Goal: Communication & Community: Answer question/provide support

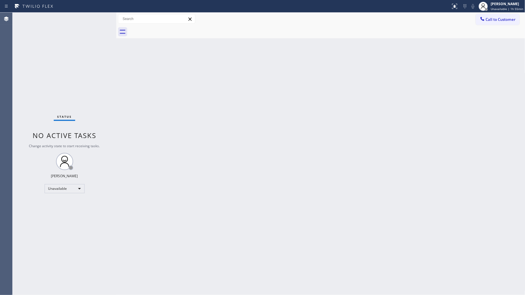
drag, startPoint x: 421, startPoint y: 115, endPoint x: 440, endPoint y: 81, distance: 38.8
click at [421, 113] on div "Back to Dashboard Change Sender ID Customers Technicians Select a contact Outbo…" at bounding box center [320, 154] width 409 height 282
click at [490, 19] on span "Call to Customer" at bounding box center [500, 19] width 30 height 5
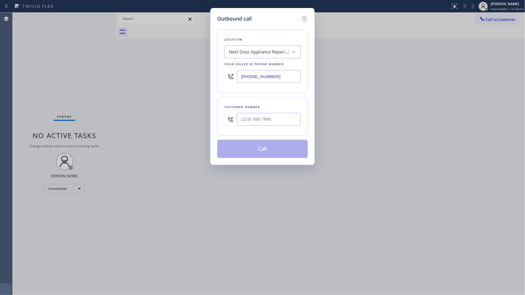
drag, startPoint x: 241, startPoint y: 78, endPoint x: 226, endPoint y: 78, distance: 14.3
click at [226, 78] on div "[PHONE_NUMBER]" at bounding box center [262, 76] width 76 height 19
paste input "720) 636-8623"
type input "[PHONE_NUMBER]"
paste input "303) 881-2860"
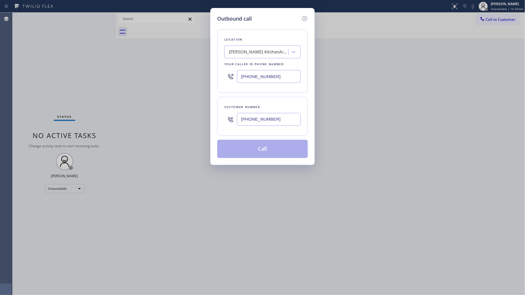
click at [279, 125] on input "[PHONE_NUMBER]" at bounding box center [269, 119] width 64 height 13
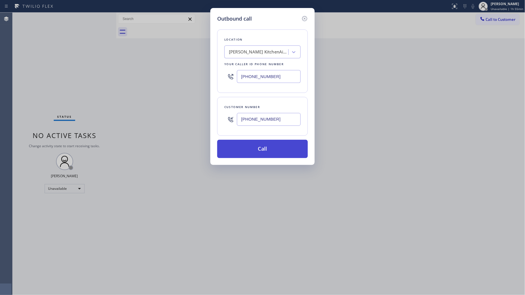
type input "[PHONE_NUMBER]"
click at [270, 147] on button "Call" at bounding box center [262, 149] width 91 height 18
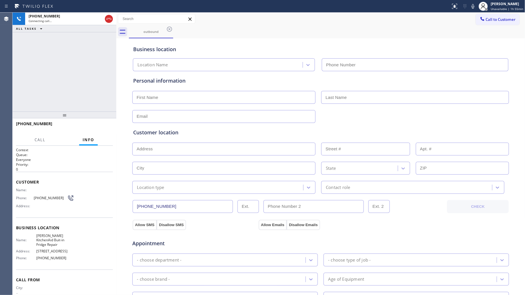
type input "[PHONE_NUMBER]"
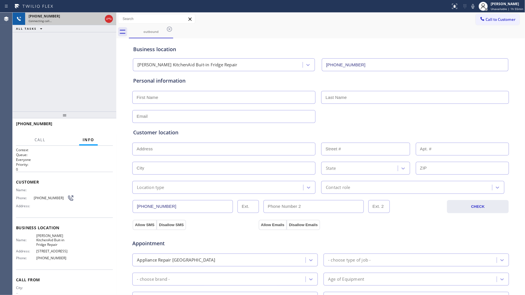
click at [113, 19] on div at bounding box center [109, 19] width 10 height 13
click at [112, 19] on icon at bounding box center [108, 18] width 7 height 7
click at [103, 19] on div "Connecting call…" at bounding box center [66, 21] width 74 height 4
click at [111, 19] on div "Connecting call…" at bounding box center [71, 21] width 84 height 4
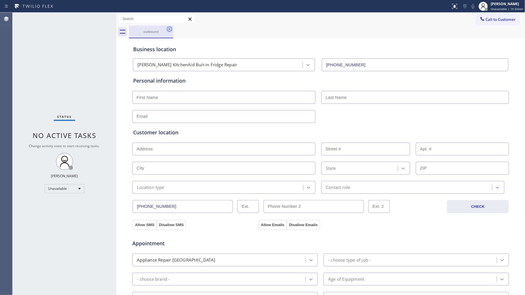
click at [169, 29] on icon at bounding box center [169, 29] width 5 height 5
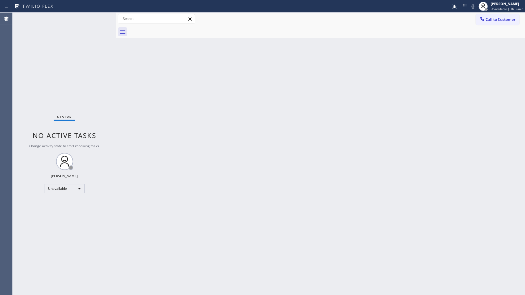
click at [415, 66] on div "Back to Dashboard Change Sender ID Customers Technicians Select a contact Outbo…" at bounding box center [320, 154] width 409 height 282
click at [495, 19] on span "Call to Customer" at bounding box center [500, 19] width 30 height 5
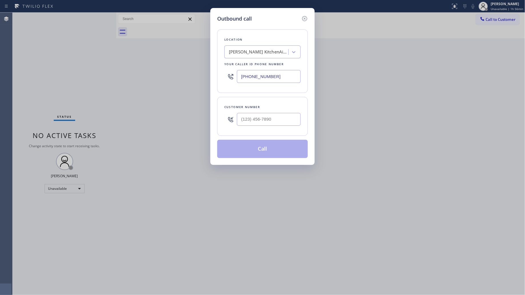
drag, startPoint x: 290, startPoint y: 76, endPoint x: 219, endPoint y: 75, distance: 71.1
click at [219, 75] on div "Location [PERSON_NAME] KitchenAid Buit-in Fridge Repair Your caller id phone nu…" at bounding box center [262, 60] width 91 height 63
paste input "332) 334-8089"
type input "[PHONE_NUMBER]"
click at [250, 113] on div at bounding box center [269, 119] width 64 height 19
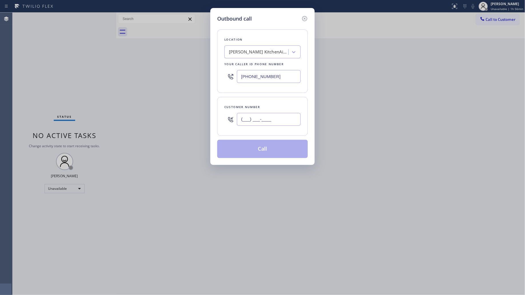
paste input "704) 600-7083"
click at [262, 122] on input "[PHONE_NUMBER]" at bounding box center [269, 119] width 64 height 13
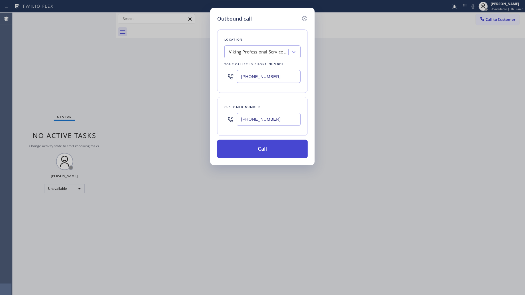
type input "[PHONE_NUMBER]"
drag, startPoint x: 263, startPoint y: 151, endPoint x: 248, endPoint y: 143, distance: 17.5
click at [263, 150] on button "Call" at bounding box center [262, 149] width 91 height 18
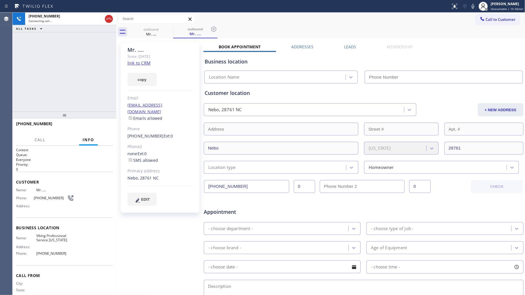
type input "[PHONE_NUMBER]"
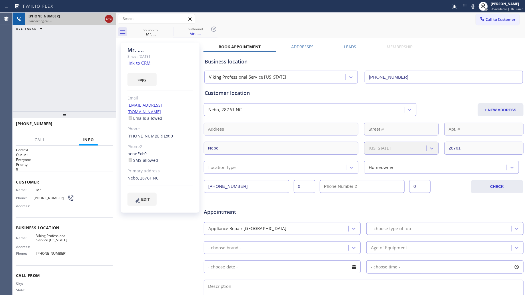
click at [110, 17] on icon at bounding box center [108, 18] width 7 height 7
click at [109, 17] on div "[PHONE_NUMBER]" at bounding box center [71, 16] width 84 height 5
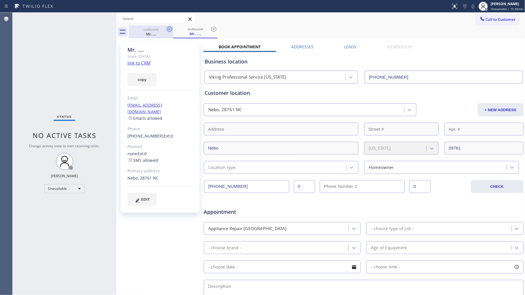
drag, startPoint x: 162, startPoint y: 33, endPoint x: 166, endPoint y: 31, distance: 4.8
click at [163, 33] on div "Mr. ...." at bounding box center [150, 33] width 43 height 5
click at [168, 29] on icon at bounding box center [169, 29] width 7 height 7
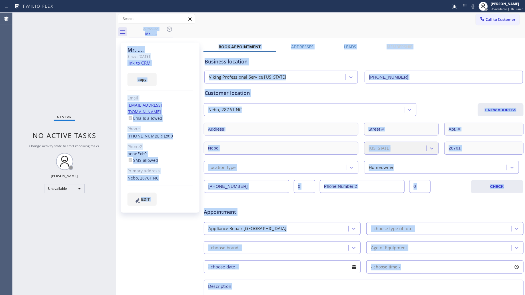
click at [168, 29] on div "outbound Mr. ...." at bounding box center [327, 31] width 396 height 13
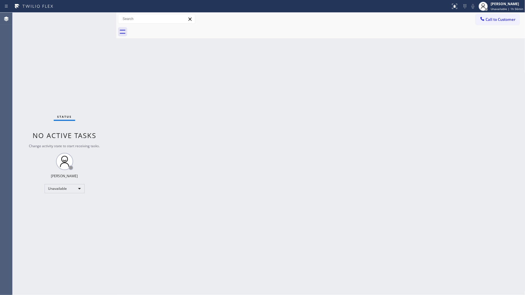
click at [168, 29] on div at bounding box center [327, 31] width 396 height 13
drag, startPoint x: 445, startPoint y: 43, endPoint x: 453, endPoint y: 39, distance: 9.4
click at [445, 43] on div "Back to Dashboard Change Sender ID Customers Technicians Select a contact Outbo…" at bounding box center [320, 154] width 409 height 282
click at [476, 22] on button "Call to Customer" at bounding box center [497, 19] width 44 height 11
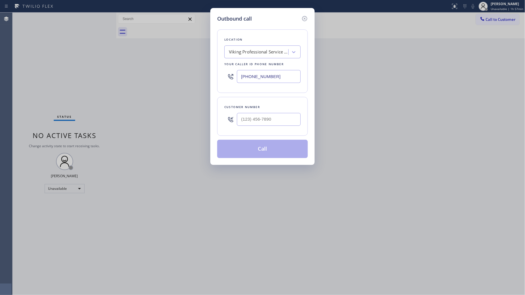
drag, startPoint x: 244, startPoint y: 81, endPoint x: 226, endPoint y: 81, distance: 18.3
click at [223, 81] on div "Location Viking Professional Service [US_STATE] Your caller id phone number [PH…" at bounding box center [262, 60] width 91 height 63
paste input "206) 466-3600"
type input "[PHONE_NUMBER]"
click at [262, 118] on input "(___) ___-____" at bounding box center [269, 119] width 64 height 13
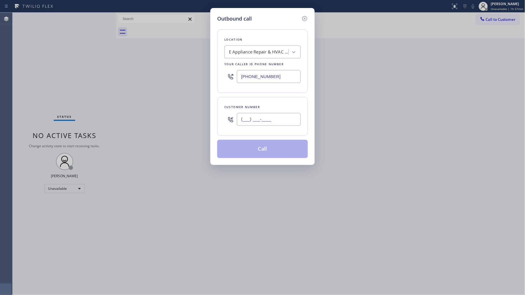
paste input "256) 298-3000"
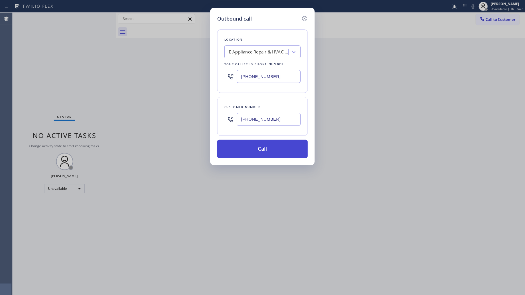
type input "[PHONE_NUMBER]"
click at [263, 153] on button "Call" at bounding box center [262, 149] width 91 height 18
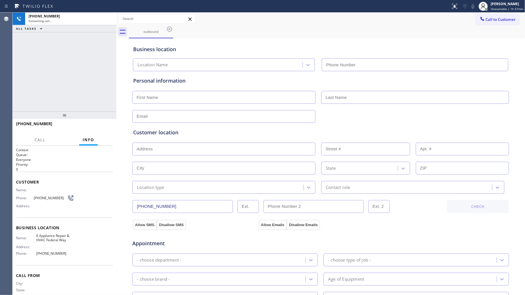
type input "[PHONE_NUMBER]"
click at [240, 37] on div "Business location E Appliance Repair & HVAC Federal Way [PHONE_NUMBER]" at bounding box center [320, 54] width 377 height 34
click at [100, 52] on div "[PHONE_NUMBER] Connecting call… ALL TASKS ALL TASKS ACTIVE TASKS TASKS IN WRAP …" at bounding box center [65, 62] width 104 height 99
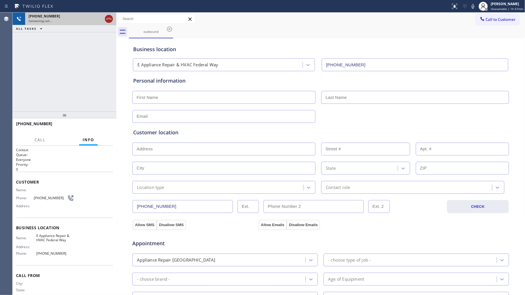
click at [109, 17] on icon at bounding box center [108, 18] width 7 height 7
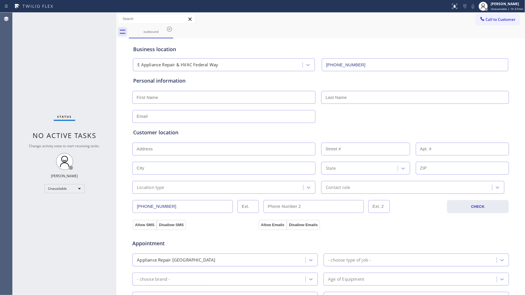
click at [479, 20] on div at bounding box center [482, 19] width 7 height 7
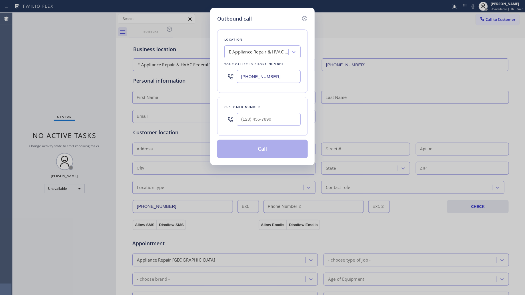
drag, startPoint x: 276, startPoint y: 80, endPoint x: 170, endPoint y: 75, distance: 106.1
click at [177, 80] on div "Outbound call Location E Appliance Repair & HVAC Federal Way Your caller id pho…" at bounding box center [262, 147] width 525 height 295
paste input "310) 807-2771"
type input "[PHONE_NUMBER]"
click at [290, 124] on input "(___) ___-____" at bounding box center [269, 119] width 64 height 13
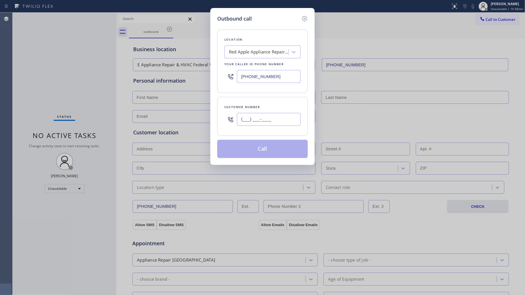
paste input "310) 510-8985"
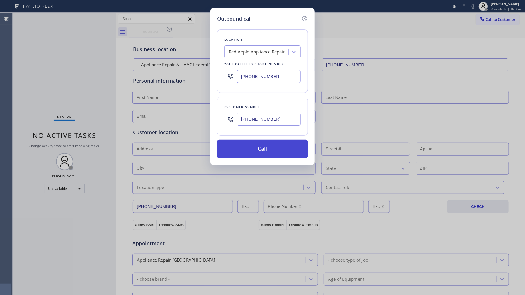
type input "[PHONE_NUMBER]"
click at [271, 148] on button "Call" at bounding box center [262, 149] width 91 height 18
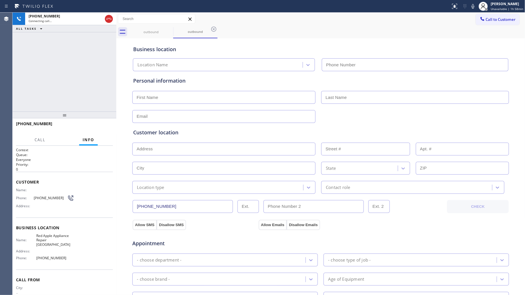
type input "[PHONE_NUMBER]"
click at [347, 29] on div "outbound outbound" at bounding box center [327, 31] width 396 height 13
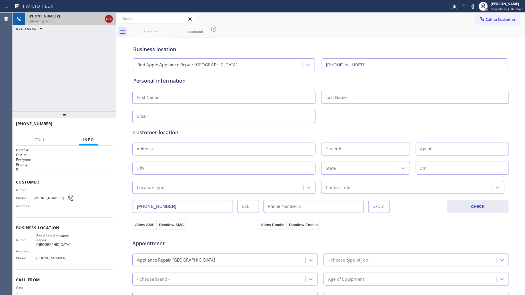
click at [109, 19] on icon at bounding box center [108, 18] width 7 height 7
click at [103, 19] on div "Connecting call…" at bounding box center [66, 21] width 74 height 4
click at [109, 19] on div "Connecting call…" at bounding box center [71, 21] width 84 height 4
click at [112, 19] on div "Connecting call…" at bounding box center [71, 21] width 84 height 4
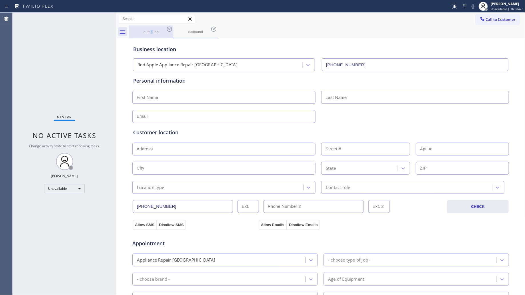
click at [153, 29] on div "outbound" at bounding box center [150, 31] width 43 height 13
click at [168, 29] on icon at bounding box center [169, 29] width 7 height 7
click at [172, 28] on icon at bounding box center [169, 29] width 5 height 5
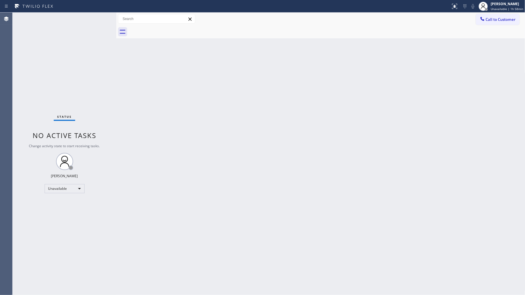
click at [171, 29] on div at bounding box center [327, 31] width 396 height 13
click at [495, 22] on button "Call to Customer" at bounding box center [497, 19] width 44 height 11
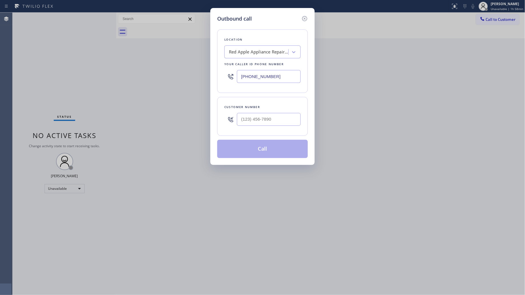
drag, startPoint x: 281, startPoint y: 77, endPoint x: 200, endPoint y: 85, distance: 81.2
click at [200, 85] on div "Outbound call Location Red Apple Appliance Repair [GEOGRAPHIC_DATA] Your caller…" at bounding box center [262, 147] width 525 height 295
paste input "805) 600-2848"
type input "[PHONE_NUMBER]"
click at [296, 127] on div at bounding box center [269, 119] width 64 height 19
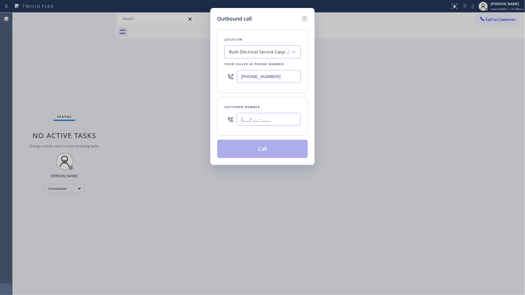
click at [290, 121] on input "(___) ___-____" at bounding box center [269, 119] width 64 height 13
paste input "805) 226-0596"
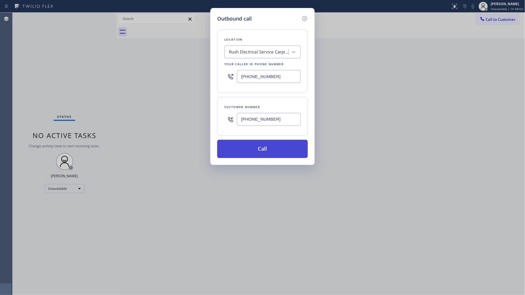
type input "[PHONE_NUMBER]"
drag, startPoint x: 265, startPoint y: 151, endPoint x: 272, endPoint y: 146, distance: 9.4
click at [265, 151] on button "Call" at bounding box center [262, 149] width 91 height 18
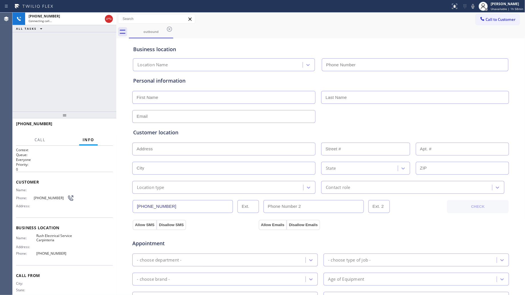
type input "[PHONE_NUMBER]"
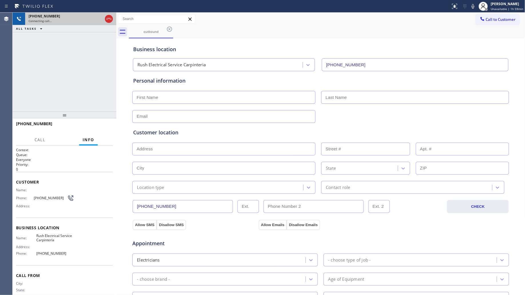
click at [109, 22] on icon at bounding box center [108, 18] width 7 height 7
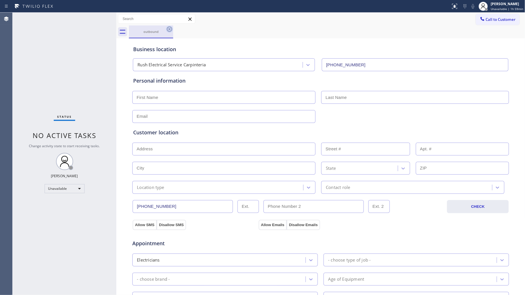
click at [168, 29] on icon at bounding box center [169, 29] width 7 height 7
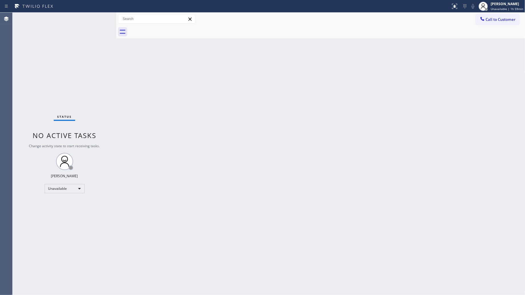
click at [496, 24] on button "Call to Customer" at bounding box center [497, 19] width 44 height 11
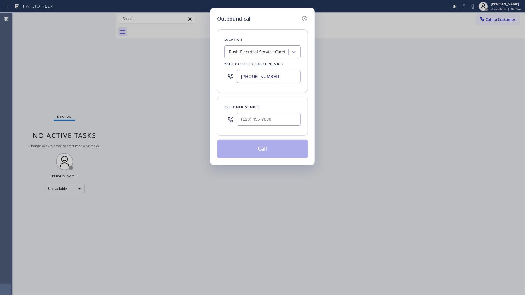
drag, startPoint x: 294, startPoint y: 78, endPoint x: 146, endPoint y: 86, distance: 148.7
click at [154, 89] on div "Outbound call Location Rush Electrical Service Carpinteria Your caller id phone…" at bounding box center [262, 147] width 525 height 295
paste input "408) 716-3916"
type input "[PHONE_NUMBER]"
click at [288, 109] on div "Customer number" at bounding box center [262, 107] width 76 height 6
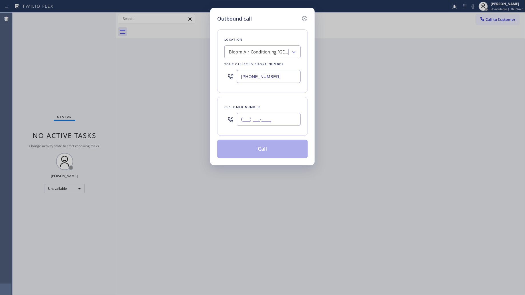
paste input "408) 376-2561"
click at [284, 119] on input "[PHONE_NUMBER]" at bounding box center [269, 119] width 64 height 13
type input "[PHONE_NUMBER]"
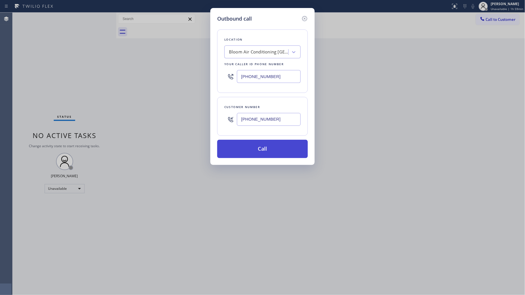
click at [272, 153] on button "Call" at bounding box center [262, 149] width 91 height 18
click at [273, 128] on div "[PHONE_NUMBER]" at bounding box center [269, 119] width 64 height 19
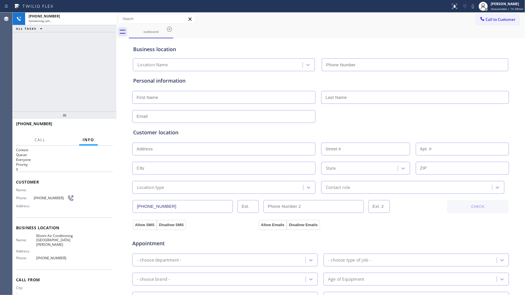
drag, startPoint x: 273, startPoint y: 128, endPoint x: 273, endPoint y: 151, distance: 23.1
click at [273, 151] on input "text" at bounding box center [223, 148] width 183 height 13
type input "[PHONE_NUMBER]"
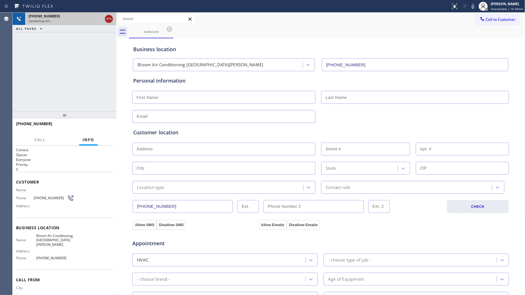
click at [110, 19] on icon at bounding box center [108, 19] width 5 height 2
click at [109, 19] on div "Connecting call…" at bounding box center [71, 21] width 84 height 4
drag, startPoint x: 109, startPoint y: 19, endPoint x: 101, endPoint y: 19, distance: 8.9
click at [109, 19] on div "Connecting call…" at bounding box center [71, 21] width 84 height 4
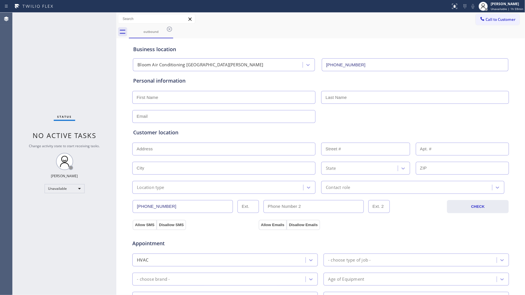
drag, startPoint x: 170, startPoint y: 27, endPoint x: 176, endPoint y: 29, distance: 6.8
click at [170, 27] on icon at bounding box center [169, 29] width 7 height 7
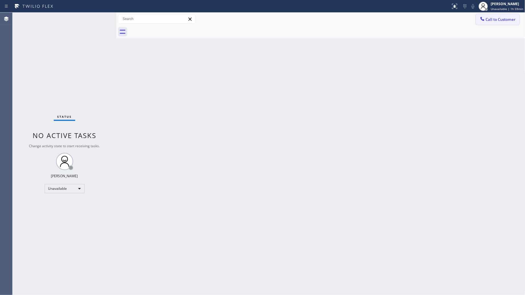
click at [500, 20] on span "Call to Customer" at bounding box center [500, 19] width 30 height 5
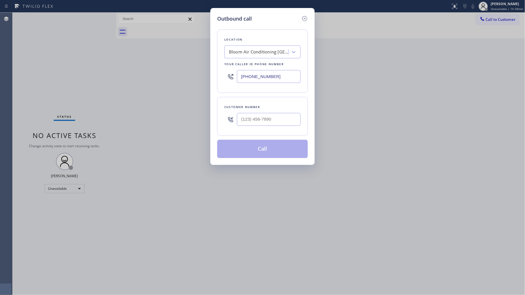
drag, startPoint x: 281, startPoint y: 79, endPoint x: 246, endPoint y: 77, distance: 35.2
click at [236, 79] on div "[PHONE_NUMBER]" at bounding box center [262, 76] width 76 height 19
paste input "949) 523-3665"
type input "[PHONE_NUMBER]"
click at [273, 122] on input "(___) ___-____" at bounding box center [269, 119] width 64 height 13
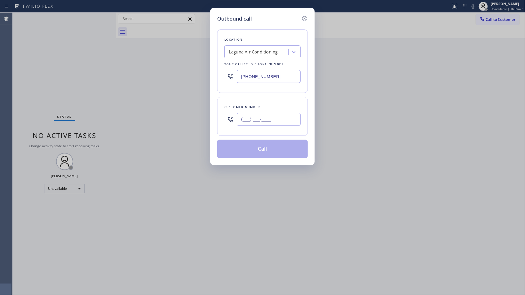
paste input "714) 328-2081"
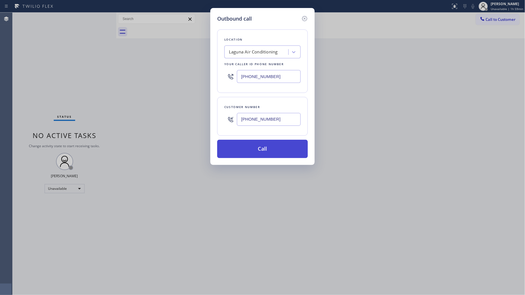
type input "[PHONE_NUMBER]"
click at [265, 152] on button "Call" at bounding box center [262, 149] width 91 height 18
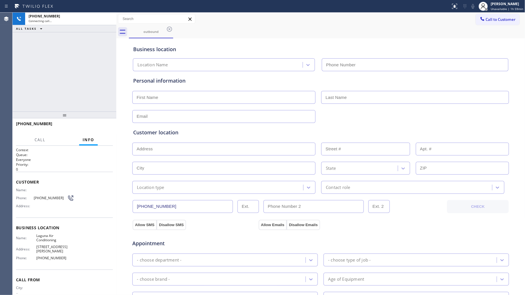
type input "[PHONE_NUMBER]"
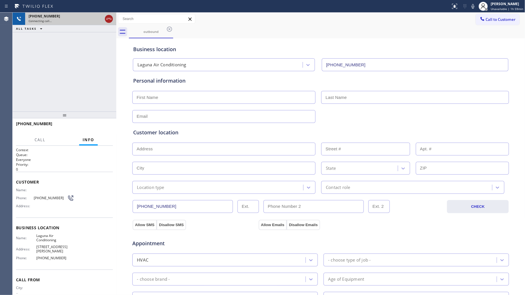
click at [112, 19] on icon at bounding box center [108, 18] width 7 height 7
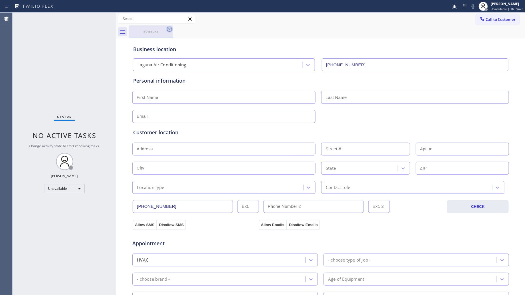
click at [169, 29] on icon at bounding box center [169, 29] width 7 height 7
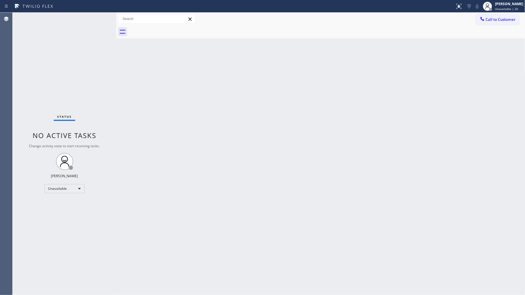
click at [423, 88] on div "Back to Dashboard Change Sender ID Customers Technicians Select a contact Outbo…" at bounding box center [320, 154] width 409 height 282
click at [504, 22] on button "Call to Customer" at bounding box center [497, 19] width 44 height 11
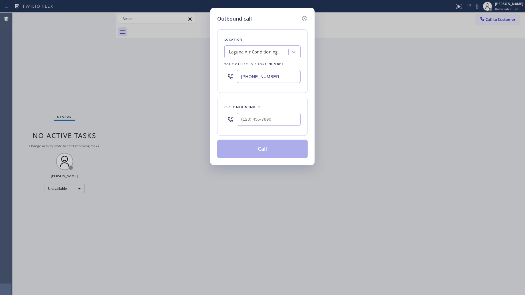
drag, startPoint x: 278, startPoint y: 79, endPoint x: 215, endPoint y: 80, distance: 63.4
click at [210, 78] on div "Outbound call Location Laguna Air Conditioning Your caller id phone number [PHO…" at bounding box center [262, 147] width 525 height 295
paste input "73) 577-52"
type input "[PHONE_NUMBER]"
paste input "347) 283-3914"
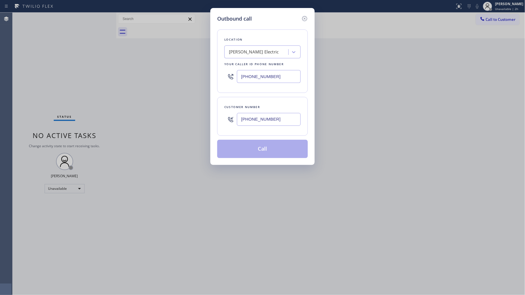
click at [248, 120] on input "[PHONE_NUMBER]" at bounding box center [269, 119] width 64 height 13
type input "[PHONE_NUMBER]"
click at [270, 148] on button "Call" at bounding box center [262, 149] width 91 height 18
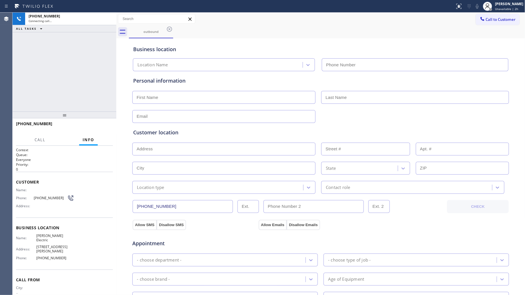
type input "[PHONE_NUMBER]"
drag, startPoint x: 354, startPoint y: 19, endPoint x: 370, endPoint y: 26, distance: 17.5
click at [356, 19] on div "Call to Customer Outbound call Location [GEOGRAPHIC_DATA] Electric Your caller …" at bounding box center [320, 19] width 409 height 10
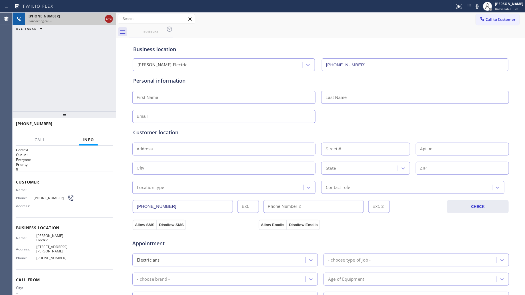
click at [106, 17] on icon at bounding box center [108, 18] width 7 height 7
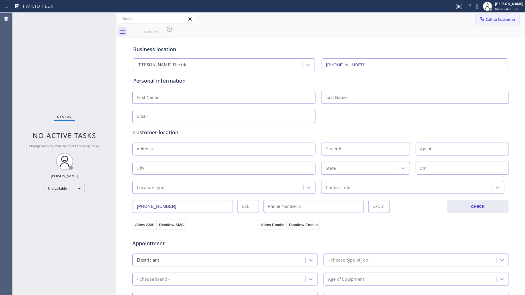
click at [480, 15] on button "Call to Customer" at bounding box center [497, 19] width 44 height 11
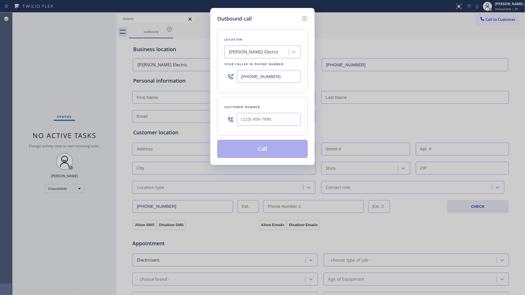
drag, startPoint x: 245, startPoint y: 76, endPoint x: 220, endPoint y: 76, distance: 24.8
click at [218, 76] on div "Location [GEOGRAPHIC_DATA] Electric Your caller id phone number [PHONE_NUMBER]" at bounding box center [262, 60] width 91 height 63
paste input "631) 402-934"
drag, startPoint x: 273, startPoint y: 72, endPoint x: 236, endPoint y: 78, distance: 37.9
click at [236, 78] on div "[PHONE_NUMBER]" at bounding box center [262, 76] width 76 height 19
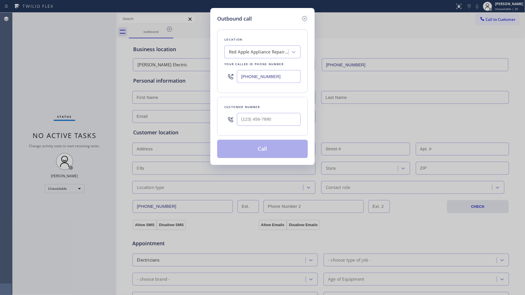
paste input "773) 770-8532"
drag, startPoint x: 277, startPoint y: 77, endPoint x: 249, endPoint y: 79, distance: 28.1
click at [210, 77] on div "Outbound call Location Viking Appliance Repair Expert Your caller id phone numb…" at bounding box center [262, 147] width 525 height 295
click at [280, 76] on input "[PHONE_NUMBER]" at bounding box center [269, 76] width 64 height 13
drag, startPoint x: 246, startPoint y: 76, endPoint x: 230, endPoint y: 75, distance: 15.7
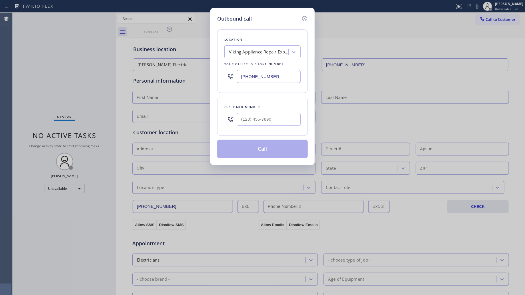
click at [231, 76] on div "[PHONE_NUMBER]" at bounding box center [262, 76] width 76 height 19
paste input "text"
type input "[PHONE_NUMBER]"
click at [271, 111] on div at bounding box center [269, 119] width 64 height 19
paste input "text"
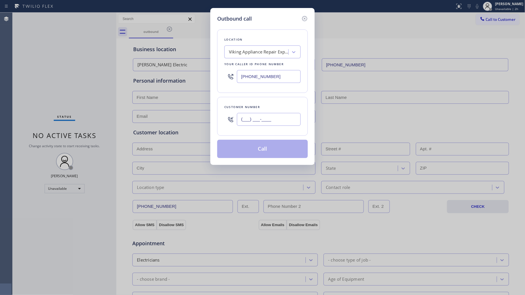
click at [272, 121] on input "(___) ___-____" at bounding box center [269, 119] width 64 height 13
paste input "773) 425-7516"
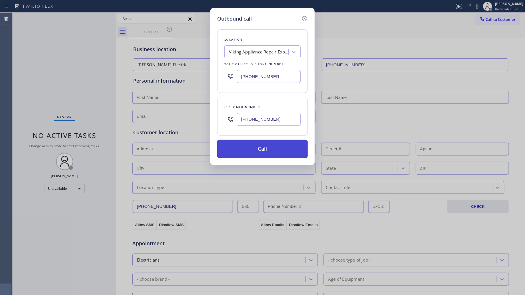
type input "[PHONE_NUMBER]"
click at [273, 149] on button "Call" at bounding box center [262, 149] width 91 height 18
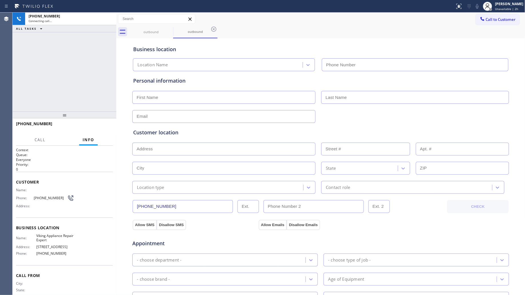
type input "[PHONE_NUMBER]"
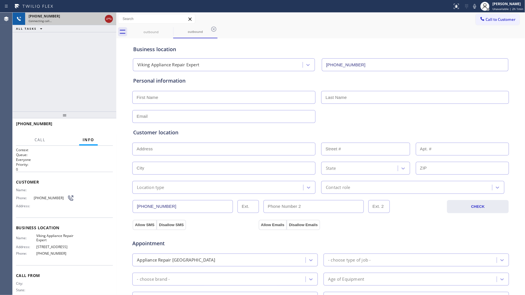
click at [105, 16] on div at bounding box center [109, 18] width 8 height 7
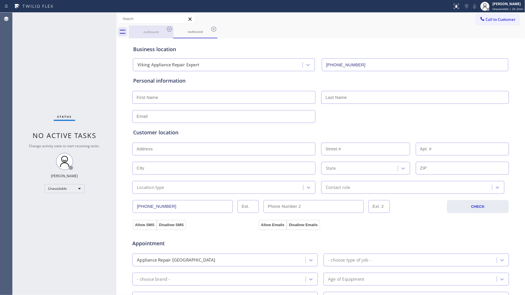
drag, startPoint x: 166, startPoint y: 35, endPoint x: 158, endPoint y: 29, distance: 9.5
click at [159, 29] on div "outbound" at bounding box center [150, 31] width 43 height 13
click at [172, 31] on icon at bounding box center [169, 29] width 7 height 7
click at [168, 29] on icon at bounding box center [169, 29] width 7 height 7
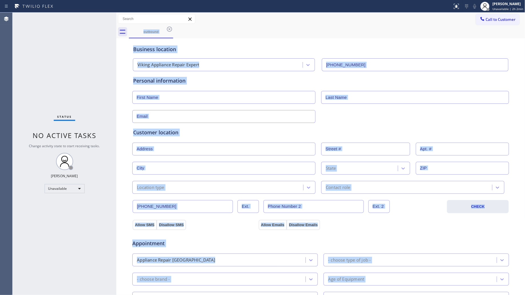
click at [168, 29] on div "outbound" at bounding box center [327, 31] width 396 height 13
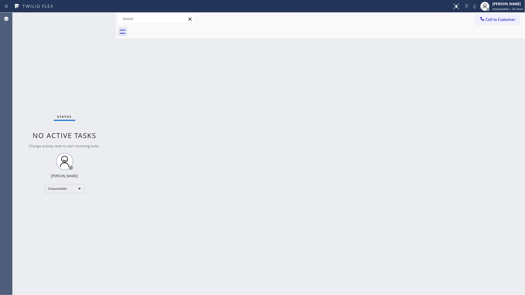
click at [168, 29] on div at bounding box center [327, 31] width 396 height 13
click at [440, 88] on div "Back to Dashboard Change Sender ID Customers Technicians Select a contact Outbo…" at bounding box center [320, 154] width 409 height 282
drag, startPoint x: 501, startPoint y: 19, endPoint x: 439, endPoint y: 66, distance: 78.1
click at [501, 19] on span "Call to Customer" at bounding box center [500, 19] width 30 height 5
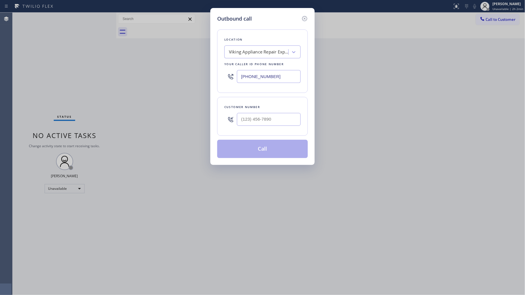
drag, startPoint x: 290, startPoint y: 78, endPoint x: 237, endPoint y: 75, distance: 53.5
click at [237, 75] on input "[PHONE_NUMBER]" at bounding box center [269, 76] width 64 height 13
paste input "516) 549-0061"
type input "[PHONE_NUMBER]"
click at [297, 117] on input "(___) ___-____" at bounding box center [269, 119] width 64 height 13
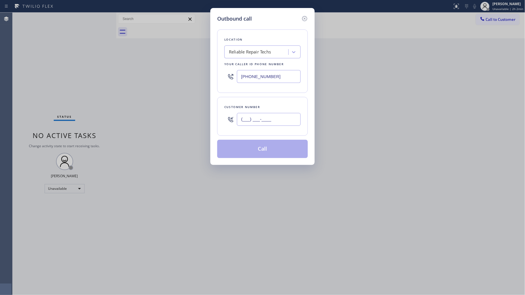
paste input "332) 222-0432"
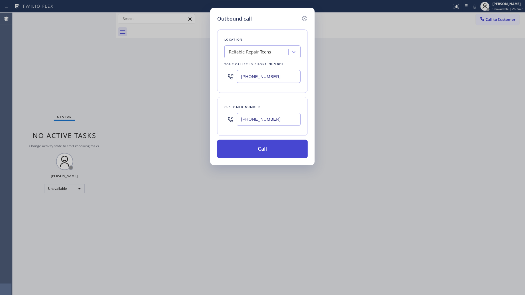
type input "[PHONE_NUMBER]"
click at [274, 149] on button "Call" at bounding box center [262, 149] width 91 height 18
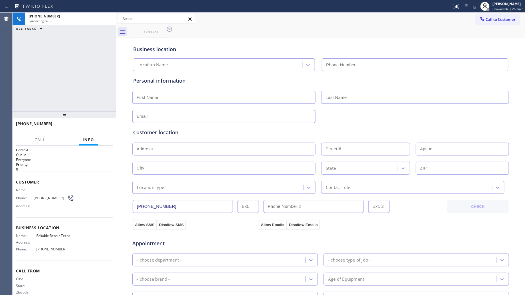
type input "[PHONE_NUMBER]"
click at [364, 35] on div "outbound" at bounding box center [327, 31] width 396 height 13
click at [105, 127] on span "HANG UP" at bounding box center [99, 126] width 17 height 4
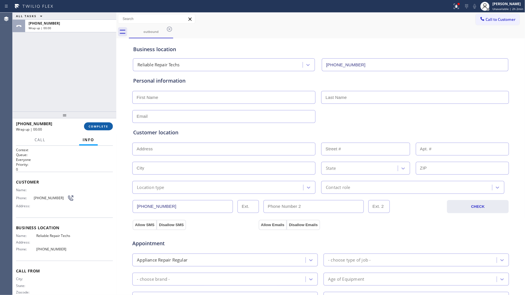
click at [105, 127] on span "COMPLETE" at bounding box center [99, 126] width 20 height 4
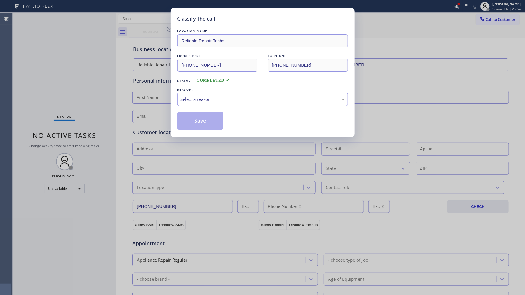
drag, startPoint x: 205, startPoint y: 84, endPoint x: 203, endPoint y: 95, distance: 11.0
click at [206, 86] on div "LOCATION NAME Reliable Repair Techs FROM PHONE [PHONE_NUMBER] TO PHONE [PHONE_N…" at bounding box center [262, 79] width 170 height 102
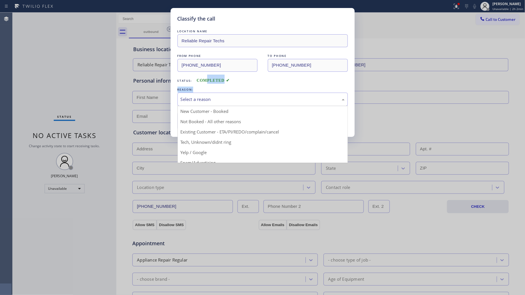
click at [203, 95] on div "Select a reason" at bounding box center [262, 99] width 170 height 13
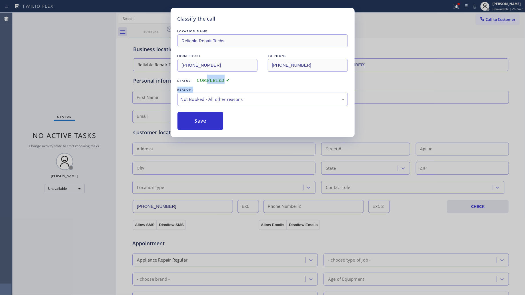
click at [196, 119] on button "Save" at bounding box center [200, 121] width 46 height 18
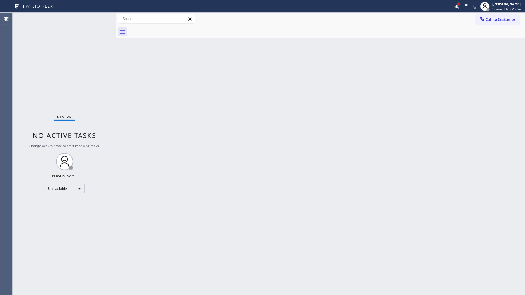
click at [459, 5] on div at bounding box center [458, 4] width 2 height 2
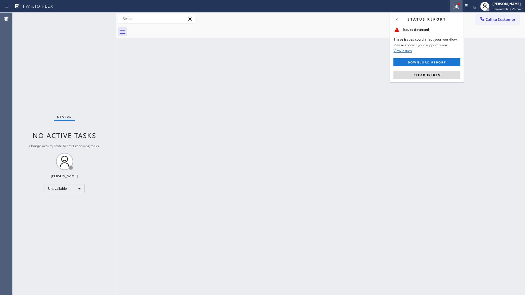
click at [429, 69] on div "Status report Issues detected These issues could affect your workflow. Please c…" at bounding box center [427, 47] width 74 height 70
click at [429, 75] on span "Clear issues" at bounding box center [426, 75] width 27 height 4
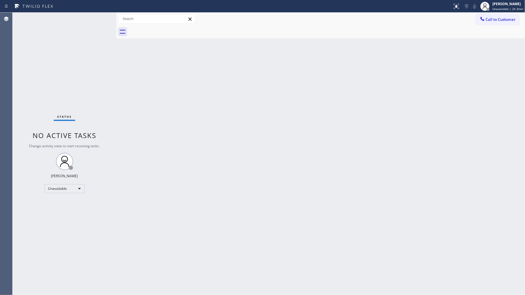
click at [442, 58] on div "Back to Dashboard Change Sender ID Customers Technicians Select a contact Outbo…" at bounding box center [320, 154] width 409 height 282
drag, startPoint x: 504, startPoint y: 20, endPoint x: 497, endPoint y: 27, distance: 10.3
click at [499, 25] on div "Call to Customer Outbound call Location Reliable Repair Techs Your caller id ph…" at bounding box center [320, 26] width 409 height 26
click at [486, 13] on div "Call to Customer Outbound call Location Reliable Repair Techs Your caller id ph…" at bounding box center [320, 19] width 409 height 13
click at [480, 19] on icon at bounding box center [482, 19] width 6 height 6
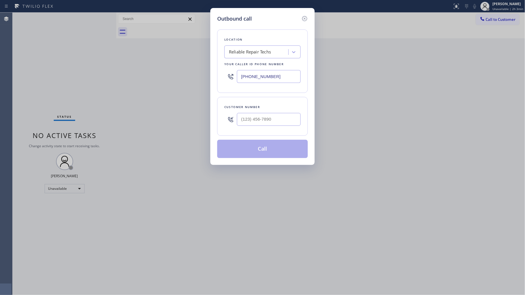
drag, startPoint x: 284, startPoint y: 74, endPoint x: 192, endPoint y: 78, distance: 91.7
click at [192, 78] on div "Outbound call Location Reliable Repair Techs Your caller id phone number [PHONE…" at bounding box center [262, 147] width 525 height 295
paste input "310) 356-0253"
type input "[PHONE_NUMBER]"
click at [292, 119] on input "(___) ___-____" at bounding box center [269, 119] width 64 height 13
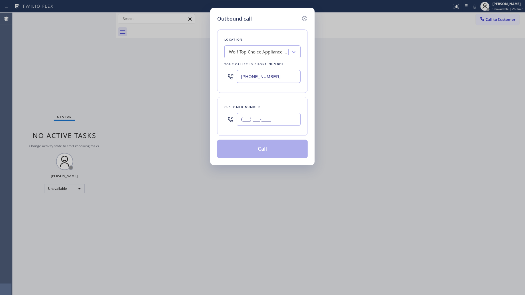
paste input "310) 981-0558"
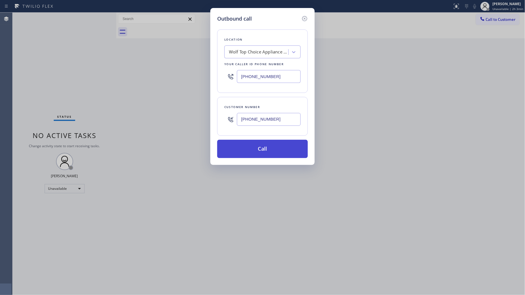
type input "[PHONE_NUMBER]"
click at [272, 148] on button "Call" at bounding box center [262, 149] width 91 height 18
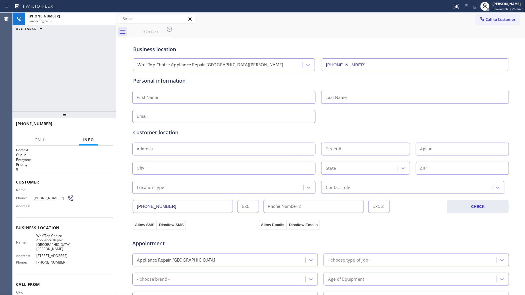
type input "[PHONE_NUMBER]"
click at [313, 37] on div "outbound Call to Customer Outbound call Location Wolf Top Choice Appliance Repa…" at bounding box center [320, 228] width 409 height 430
click at [108, 17] on icon at bounding box center [108, 18] width 7 height 7
click at [108, 17] on div "[PHONE_NUMBER]" at bounding box center [71, 16] width 84 height 5
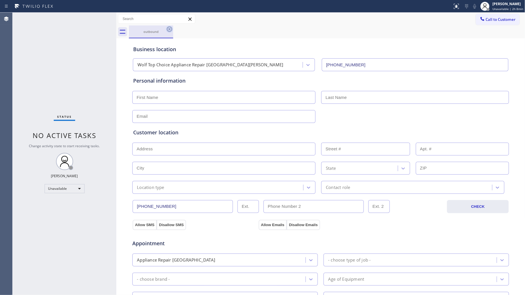
click at [167, 31] on icon at bounding box center [169, 29] width 5 height 5
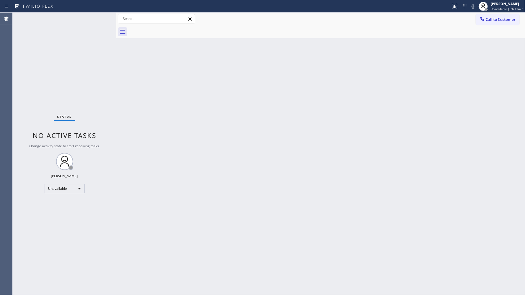
drag, startPoint x: 341, startPoint y: 68, endPoint x: 358, endPoint y: 54, distance: 22.1
click at [346, 64] on div "Back to Dashboard Change Sender ID Customers Technicians Select a contact Outbo…" at bounding box center [320, 154] width 409 height 282
drag, startPoint x: 506, startPoint y: 17, endPoint x: 423, endPoint y: 46, distance: 87.1
click at [500, 19] on span "Call to Customer" at bounding box center [500, 19] width 30 height 5
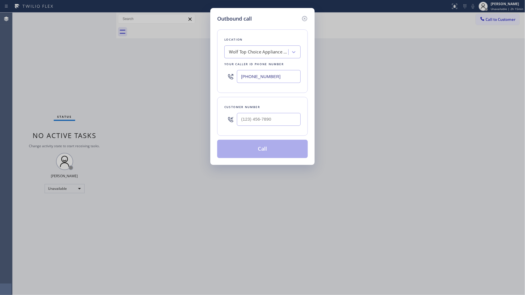
drag, startPoint x: 287, startPoint y: 76, endPoint x: 142, endPoint y: 76, distance: 145.1
click at [142, 76] on div "Outbound call Location Wolf Top Choice Appliance Repair [GEOGRAPHIC_DATA][PERSO…" at bounding box center [262, 147] width 525 height 295
paste input "714) 415-2446"
type input "[PHONE_NUMBER]"
paste input "text"
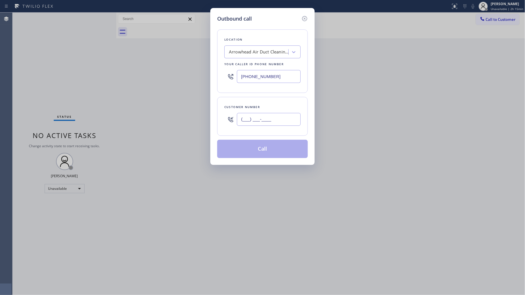
click at [283, 126] on input "(___) ___-____" at bounding box center [269, 119] width 64 height 13
paste input "714) 845-2478"
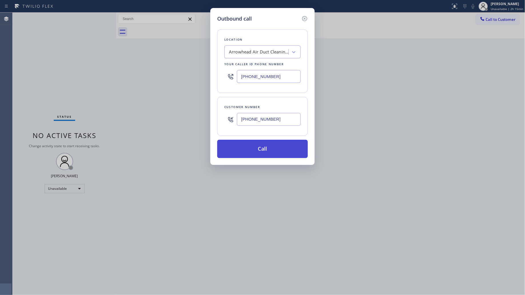
type input "[PHONE_NUMBER]"
click at [263, 140] on button "Call" at bounding box center [262, 149] width 91 height 18
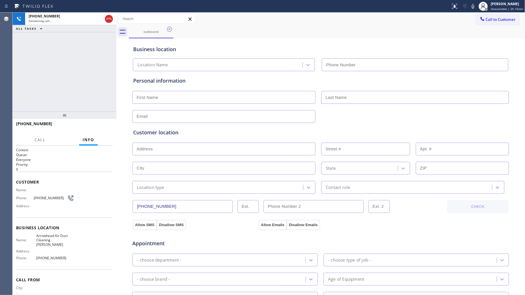
type input "[PHONE_NUMBER]"
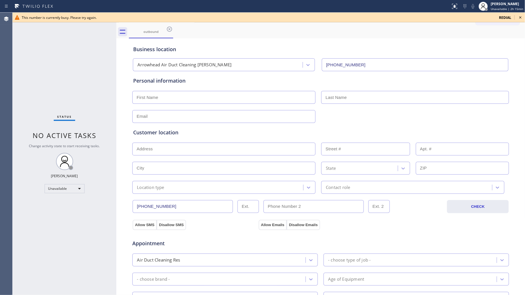
click at [361, 24] on div "Call to Customer Outbound call Location [GEOGRAPHIC_DATA] Air Duct Cleaning [PE…" at bounding box center [320, 19] width 409 height 10
click at [505, 17] on span "redial" at bounding box center [505, 17] width 12 height 5
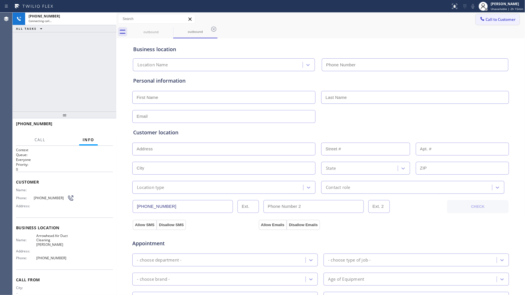
type input "[PHONE_NUMBER]"
click at [214, 26] on icon at bounding box center [213, 29] width 7 height 7
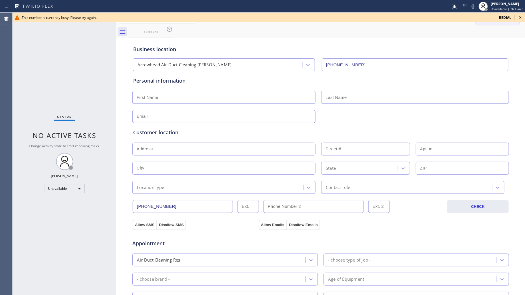
click at [505, 16] on span "redial" at bounding box center [505, 17] width 12 height 5
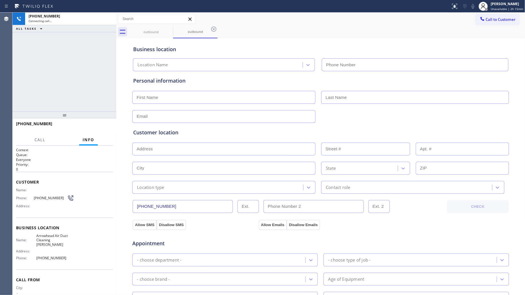
type input "[PHONE_NUMBER]"
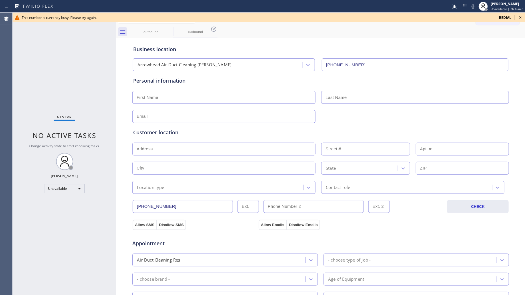
click at [109, 17] on div "This number is currently busy. Please try again." at bounding box center [258, 17] width 472 height 5
click at [110, 17] on div "This number is currently busy. Please try again." at bounding box center [258, 17] width 472 height 5
click at [111, 17] on div "This number is currently busy. Please try again." at bounding box center [258, 17] width 472 height 5
click at [158, 37] on div "outbound" at bounding box center [150, 31] width 43 height 13
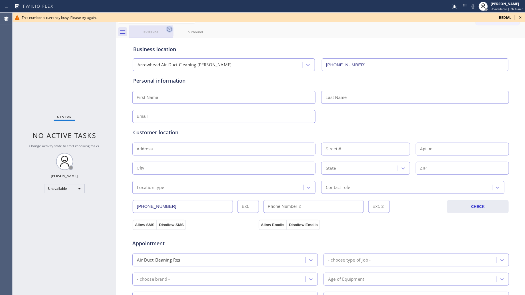
click at [169, 29] on icon at bounding box center [169, 29] width 5 height 5
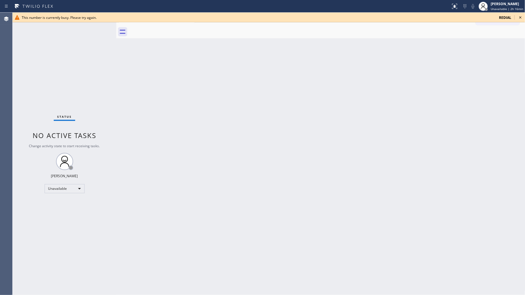
click at [169, 29] on div at bounding box center [327, 31] width 396 height 13
click at [506, 16] on span "redial" at bounding box center [505, 17] width 12 height 5
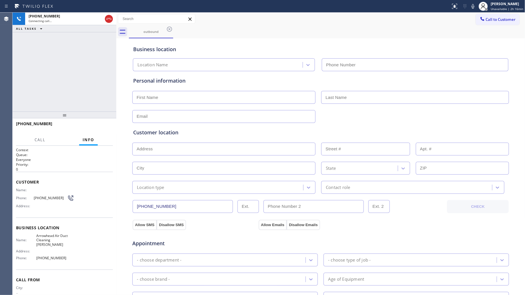
type input "[PHONE_NUMBER]"
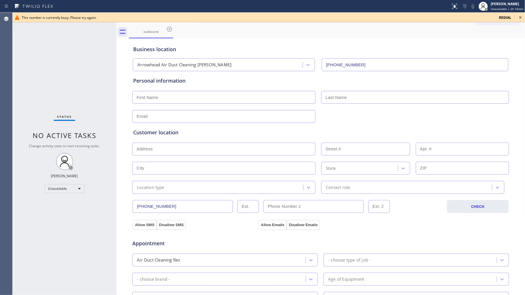
click at [520, 17] on icon at bounding box center [520, 17] width 2 height 2
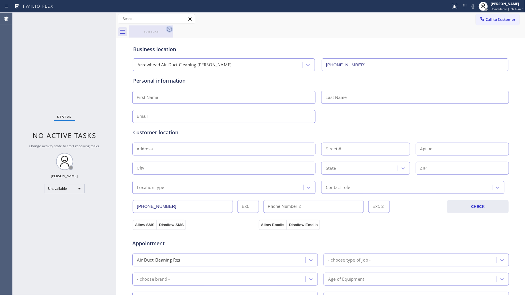
drag, startPoint x: 169, startPoint y: 31, endPoint x: 172, endPoint y: 29, distance: 2.9
click at [169, 31] on icon at bounding box center [169, 29] width 7 height 7
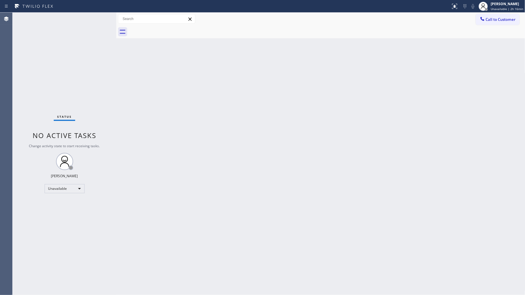
click at [403, 69] on div "Back to Dashboard Change Sender ID Customers Technicians Select a contact Outbo…" at bounding box center [320, 154] width 409 height 282
click at [484, 18] on icon at bounding box center [482, 19] width 6 height 6
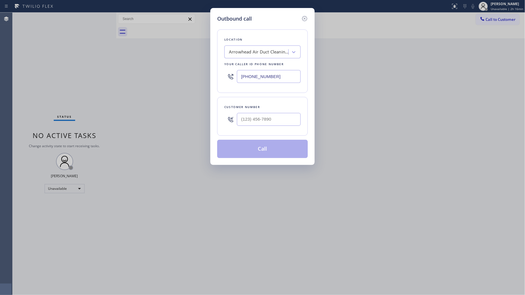
paste input "818) 485-4467"
drag, startPoint x: 272, startPoint y: 79, endPoint x: 228, endPoint y: 78, distance: 44.6
click at [228, 78] on div "[PHONE_NUMBER]" at bounding box center [262, 76] width 76 height 19
type input "[PHONE_NUMBER]"
click at [284, 113] on div "Customer number" at bounding box center [262, 116] width 91 height 39
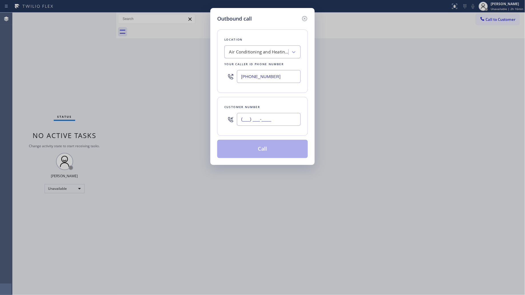
click at [283, 114] on input "(___) ___-____" at bounding box center [269, 119] width 64 height 13
paste input "818) 867-8108"
type input "[PHONE_NUMBER]"
click at [267, 149] on button "Call" at bounding box center [262, 149] width 91 height 18
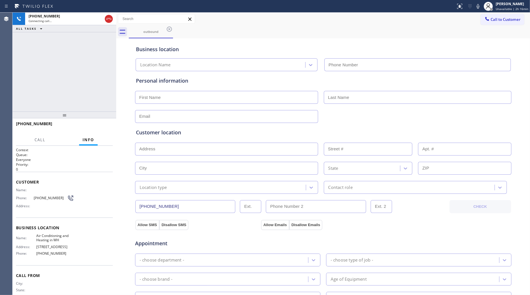
type input "[PHONE_NUMBER]"
click at [103, 125] on span "HANG UP" at bounding box center [99, 126] width 17 height 4
click at [102, 124] on span "HANG UP" at bounding box center [99, 126] width 17 height 4
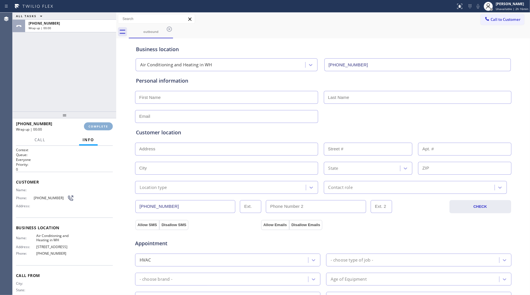
click at [102, 123] on button "COMPLETE" at bounding box center [98, 126] width 29 height 8
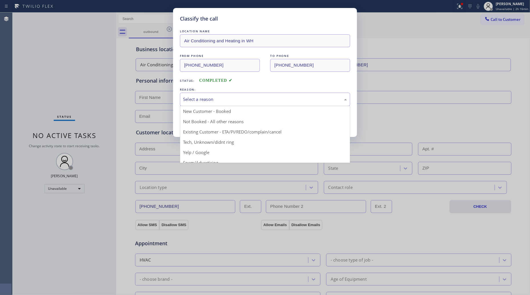
click at [206, 97] on div "Select a reason" at bounding box center [265, 99] width 164 height 7
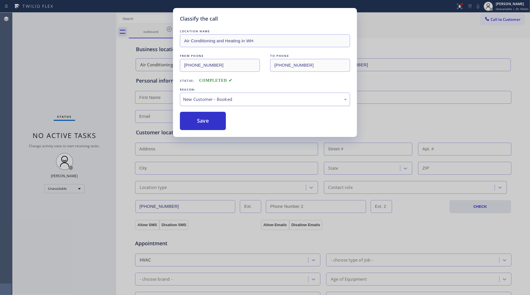
drag, startPoint x: 198, startPoint y: 101, endPoint x: 198, endPoint y: 105, distance: 3.7
click at [198, 102] on div "New Customer - Booked" at bounding box center [265, 99] width 164 height 7
click at [202, 120] on button "Save" at bounding box center [203, 121] width 46 height 18
click at [204, 119] on button "Save" at bounding box center [203, 121] width 46 height 18
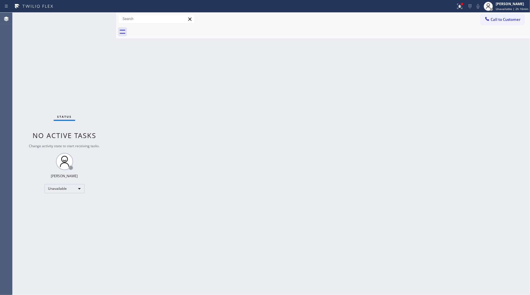
click at [456, 25] on div "Call to Customer Outbound call Location Air Conditioning and Heating in [GEOGRA…" at bounding box center [323, 19] width 414 height 13
drag, startPoint x: 485, startPoint y: 15, endPoint x: 460, endPoint y: 25, distance: 27.0
click at [486, 15] on button "Call to Customer" at bounding box center [503, 19] width 44 height 11
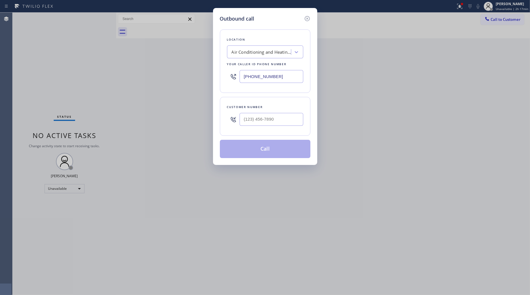
drag, startPoint x: 296, startPoint y: 76, endPoint x: 266, endPoint y: 66, distance: 31.6
click at [232, 66] on div "Location Air Conditioning and Heating in WH Your caller id phone number [PHONE_…" at bounding box center [265, 60] width 91 height 63
paste input "3) 642-4658"
type input "[PHONE_NUMBER]"
drag, startPoint x: 290, startPoint y: 120, endPoint x: 299, endPoint y: 118, distance: 9.1
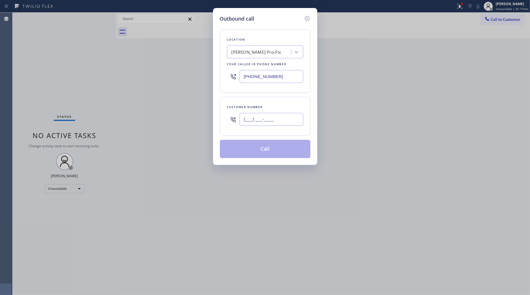
click at [290, 121] on input "(___) ___-____" at bounding box center [272, 119] width 64 height 13
paste input "813) 642-3461"
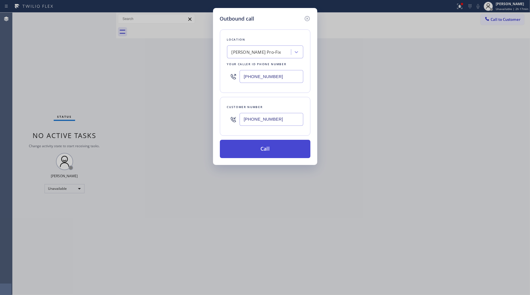
type input "[PHONE_NUMBER]"
click at [266, 146] on button "Call" at bounding box center [265, 149] width 91 height 18
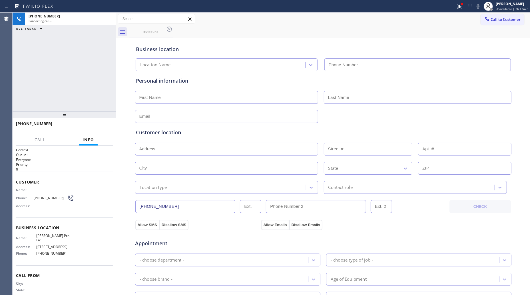
type input "[PHONE_NUMBER]"
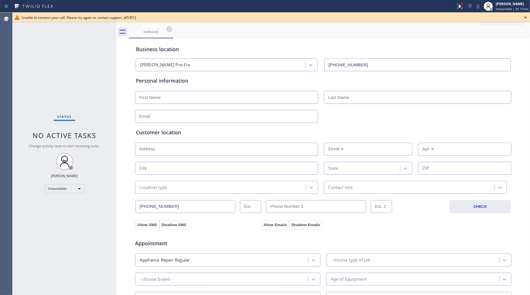
click at [339, 39] on div "Business location [PERSON_NAME] Pro-Fix [PHONE_NUMBER]" at bounding box center [323, 54] width 377 height 34
click at [524, 18] on icon at bounding box center [525, 17] width 7 height 7
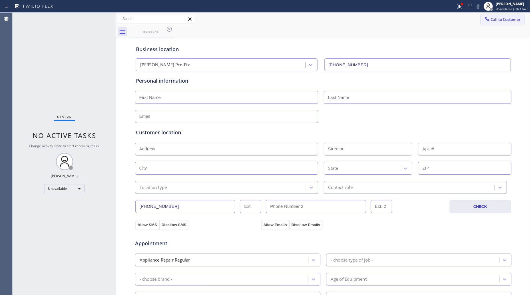
click at [506, 18] on span "Call to Customer" at bounding box center [506, 19] width 30 height 5
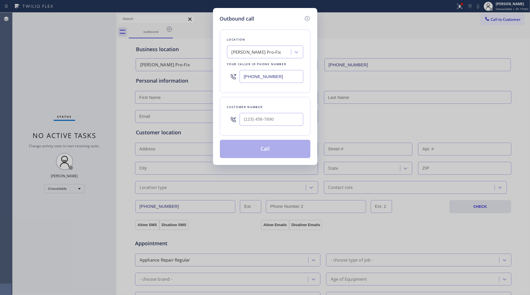
drag, startPoint x: 273, startPoint y: 74, endPoint x: 242, endPoint y: 74, distance: 31.4
click at [242, 74] on input "[PHONE_NUMBER]" at bounding box center [272, 76] width 64 height 13
paste input "510) 319-010"
type input "[PHONE_NUMBER]"
drag, startPoint x: 284, startPoint y: 122, endPoint x: 284, endPoint y: 113, distance: 8.6
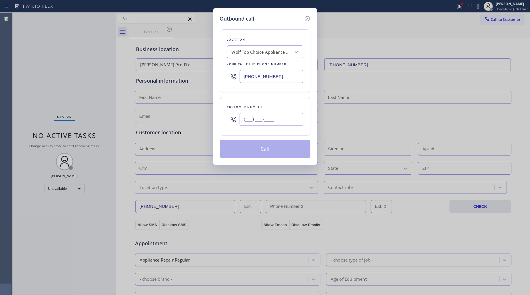
click at [284, 122] on input "(___) ___-____" at bounding box center [272, 119] width 64 height 13
paste input "510) 869-3666"
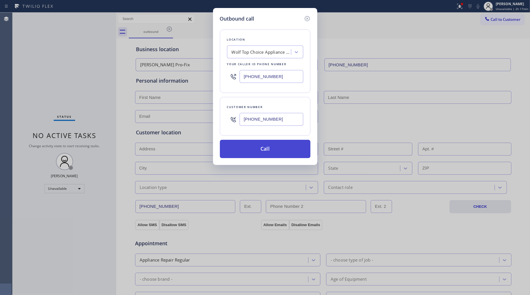
type input "[PHONE_NUMBER]"
click at [260, 151] on button "Call" at bounding box center [265, 149] width 91 height 18
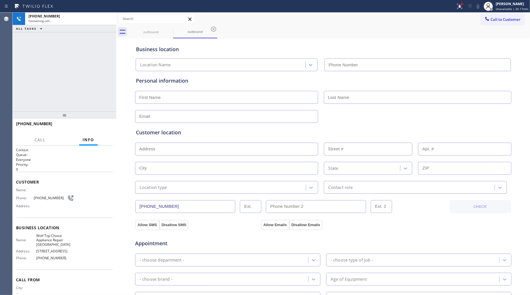
type input "[PHONE_NUMBER]"
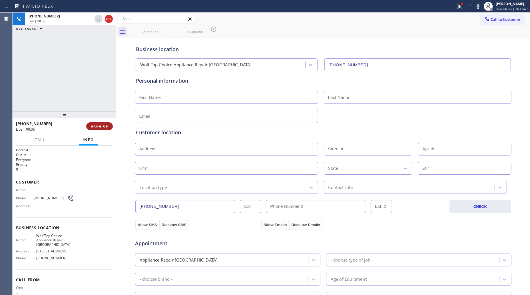
click at [100, 123] on button "HANG UP" at bounding box center [99, 126] width 27 height 8
click at [99, 122] on button "HANG UP" at bounding box center [99, 126] width 27 height 8
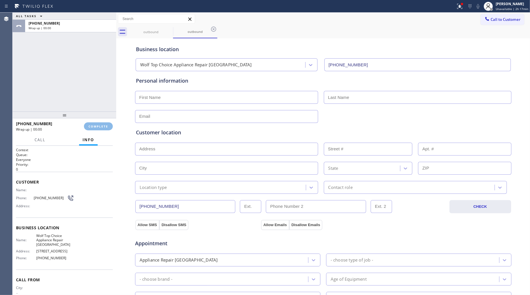
click at [99, 122] on div "[PHONE_NUMBER] Wrap up | 00:00 COMPLETE" at bounding box center [64, 126] width 97 height 15
click at [99, 121] on div "[PHONE_NUMBER] Wrap up | 00:00 COMPLETE" at bounding box center [64, 126] width 97 height 15
click at [96, 128] on span "COMPLETE" at bounding box center [99, 126] width 20 height 4
click at [89, 100] on div "ALL TASKS ALL TASKS ACTIVE TASKS TASKS IN WRAP UP [PHONE_NUMBER] Wrap up | 00:31" at bounding box center [65, 62] width 104 height 99
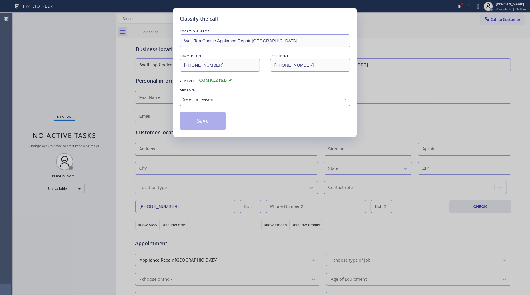
drag, startPoint x: 201, startPoint y: 98, endPoint x: 198, endPoint y: 106, distance: 8.2
click at [201, 99] on div "Select a reason" at bounding box center [265, 99] width 164 height 7
click at [199, 121] on button "Save" at bounding box center [203, 121] width 46 height 18
drag, startPoint x: 199, startPoint y: 121, endPoint x: 207, endPoint y: 116, distance: 9.4
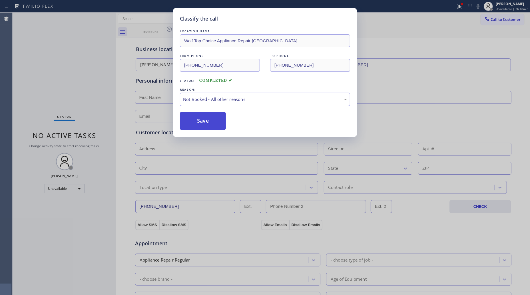
click at [200, 121] on button "Save" at bounding box center [203, 121] width 46 height 18
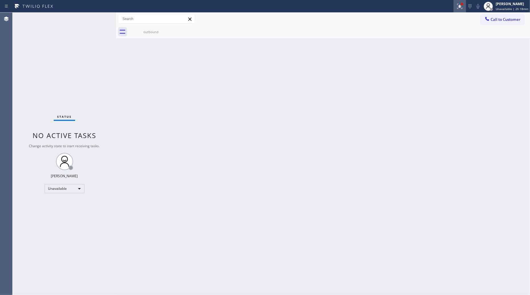
click at [460, 7] on icon at bounding box center [459, 6] width 7 height 7
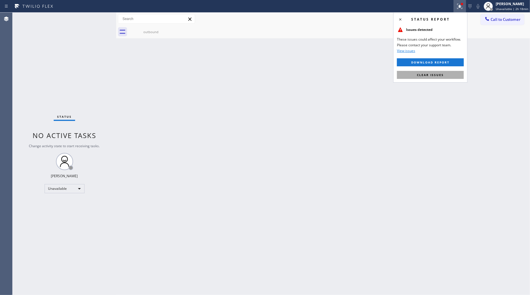
drag, startPoint x: 429, startPoint y: 73, endPoint x: 433, endPoint y: 66, distance: 8.6
click at [430, 73] on span "Clear issues" at bounding box center [430, 75] width 27 height 4
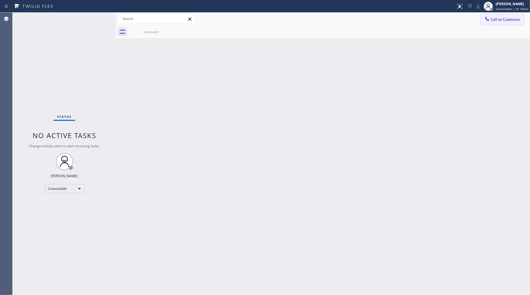
drag, startPoint x: 487, startPoint y: 23, endPoint x: 478, endPoint y: 30, distance: 10.8
click at [487, 23] on button "Call to Customer" at bounding box center [503, 19] width 44 height 11
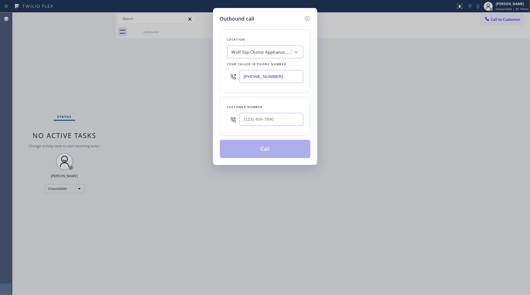
drag, startPoint x: 267, startPoint y: 80, endPoint x: 237, endPoint y: 81, distance: 30.0
click at [237, 81] on div "Location Wolf Top Choice Appliance Repair [GEOGRAPHIC_DATA] Your caller id phon…" at bounding box center [265, 60] width 91 height 63
click at [288, 70] on input "(___) ___-____" at bounding box center [272, 76] width 64 height 13
paste input "305) 930-8096"
type input "[PHONE_NUMBER]"
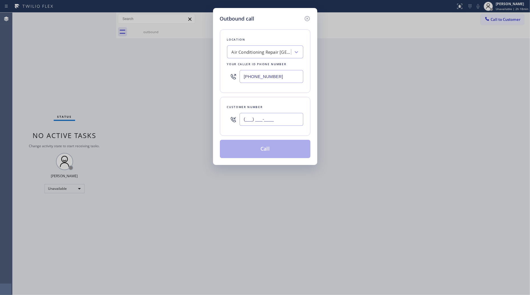
click at [298, 123] on input "(___) ___-____" at bounding box center [272, 119] width 64 height 13
paste input "305) 778-9352"
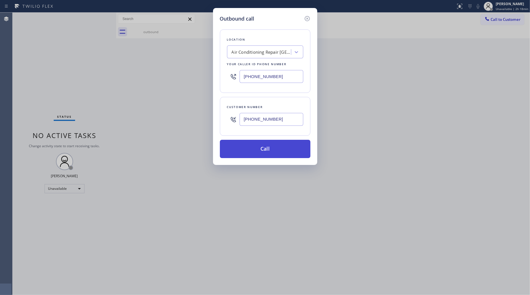
type input "[PHONE_NUMBER]"
drag, startPoint x: 271, startPoint y: 150, endPoint x: 268, endPoint y: 148, distance: 4.0
click at [270, 150] on button "Call" at bounding box center [265, 149] width 91 height 18
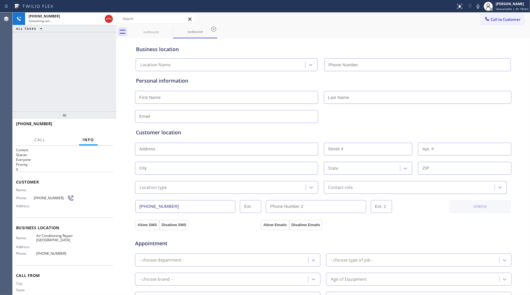
type input "[PHONE_NUMBER]"
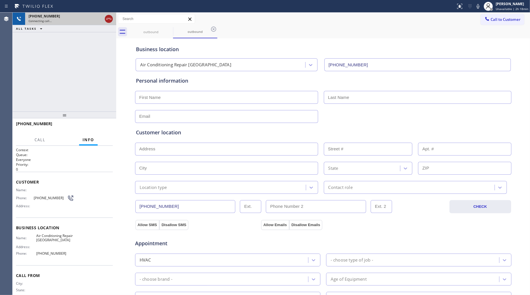
click at [111, 21] on icon at bounding box center [108, 18] width 7 height 7
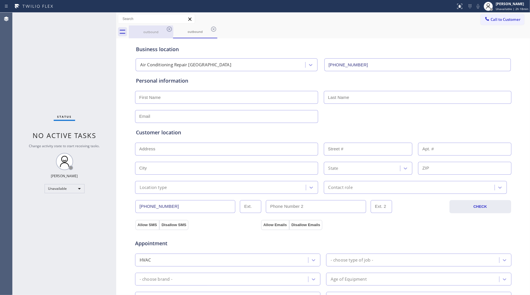
drag, startPoint x: 156, startPoint y: 27, endPoint x: 160, endPoint y: 28, distance: 4.9
click at [156, 27] on div "outbound" at bounding box center [150, 31] width 43 height 13
click at [168, 27] on icon at bounding box center [169, 29] width 7 height 7
drag, startPoint x: 168, startPoint y: 27, endPoint x: 146, endPoint y: 39, distance: 24.8
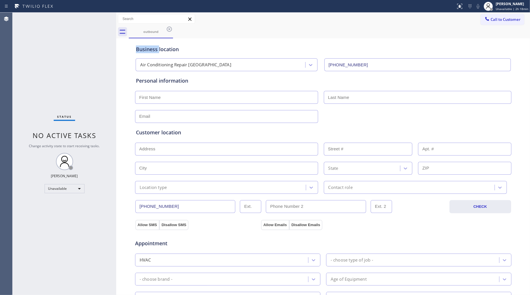
click at [169, 27] on div "outbound" at bounding box center [329, 31] width 401 height 13
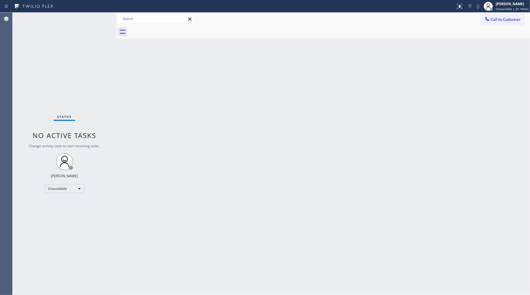
click at [146, 40] on div "Back to Dashboard Change Sender ID Customers Technicians Select a contact Outbo…" at bounding box center [323, 154] width 414 height 282
click at [503, 19] on span "Call to Customer" at bounding box center [506, 19] width 30 height 5
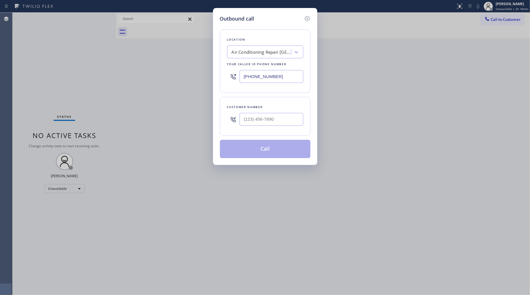
drag, startPoint x: 287, startPoint y: 75, endPoint x: 242, endPoint y: 75, distance: 45.1
click at [243, 75] on input "[PHONE_NUMBER]" at bounding box center [272, 76] width 64 height 13
paste input "805) 222-7592"
type input "[PHONE_NUMBER]"
paste input "805) 931-2806"
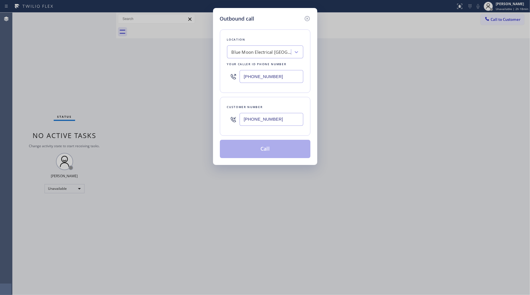
click at [270, 120] on input "[PHONE_NUMBER]" at bounding box center [272, 119] width 64 height 13
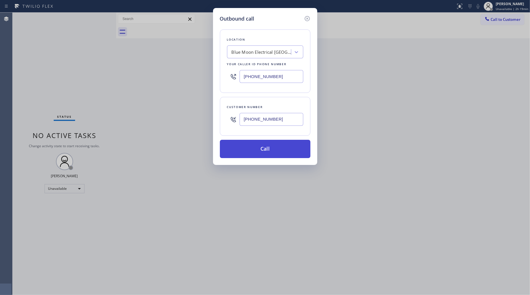
type input "[PHONE_NUMBER]"
click at [264, 146] on button "Call" at bounding box center [265, 149] width 91 height 18
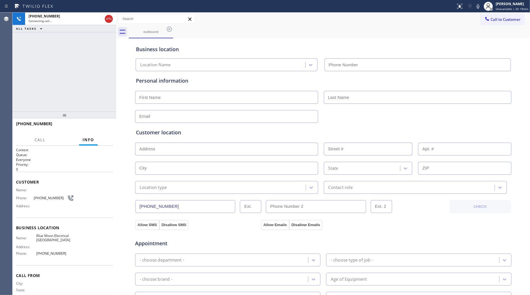
type input "[PHONE_NUMBER]"
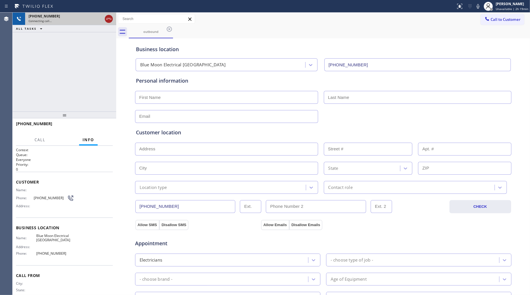
click at [110, 17] on icon at bounding box center [108, 18] width 7 height 7
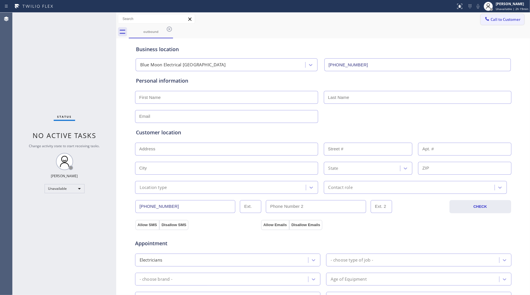
click at [493, 24] on button "Call to Customer" at bounding box center [503, 19] width 44 height 11
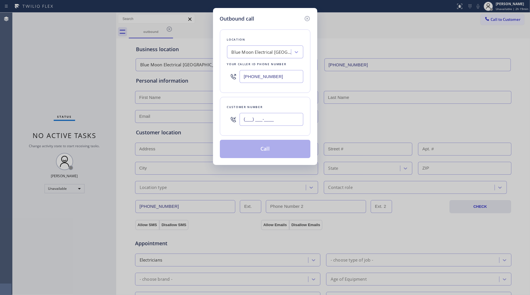
click at [293, 115] on input "(___) ___-____" at bounding box center [272, 119] width 64 height 13
paste input "805) 931-2806"
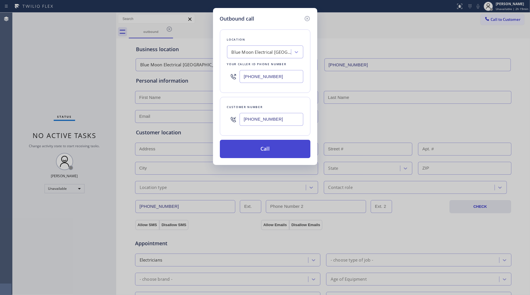
type input "[PHONE_NUMBER]"
drag, startPoint x: 267, startPoint y: 148, endPoint x: 272, endPoint y: 142, distance: 7.9
click at [269, 146] on button "Call" at bounding box center [265, 149] width 91 height 18
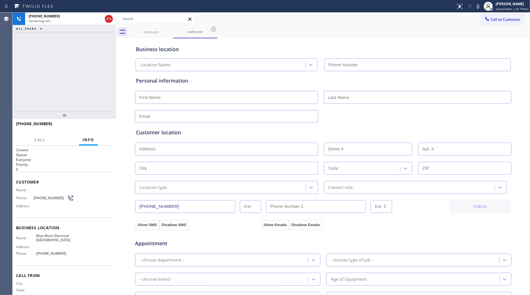
type input "[PHONE_NUMBER]"
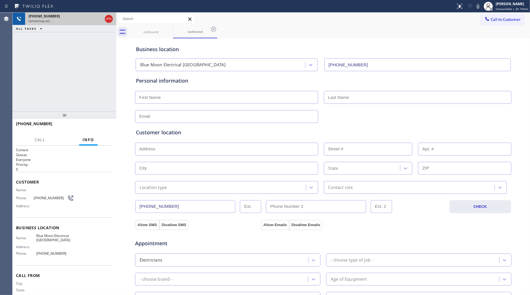
click at [105, 20] on div at bounding box center [109, 18] width 8 height 7
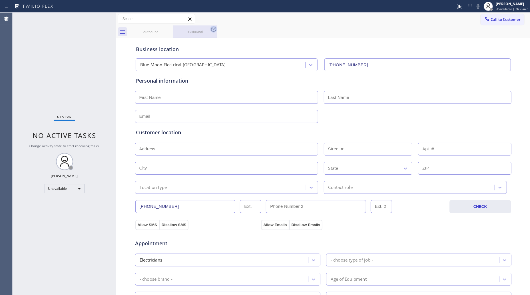
click at [212, 29] on icon at bounding box center [213, 29] width 7 height 7
click at [168, 32] on icon at bounding box center [169, 29] width 7 height 7
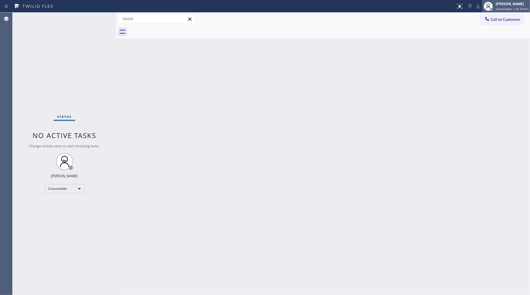
click at [509, 3] on div "[PERSON_NAME]" at bounding box center [512, 3] width 33 height 5
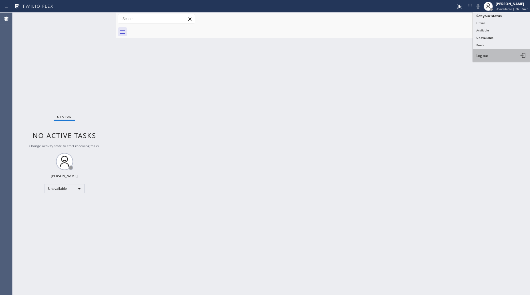
drag, startPoint x: 495, startPoint y: 52, endPoint x: 503, endPoint y: 49, distance: 8.6
click at [495, 52] on button "Log out" at bounding box center [501, 55] width 57 height 13
